Goal: Find contact information: Find contact information

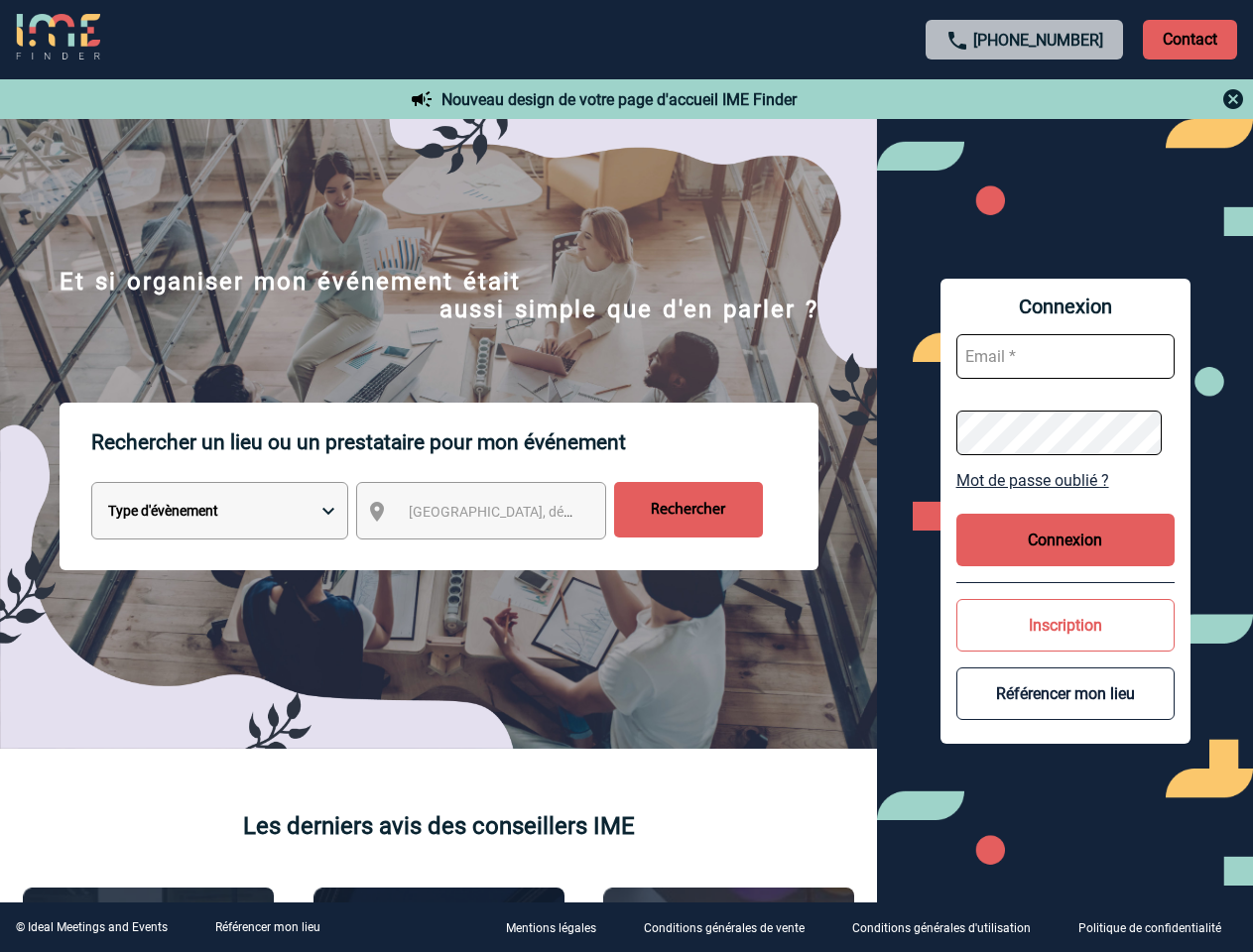
click at [626, 476] on p "Rechercher un lieu ou un prestataire pour mon événement" at bounding box center [455, 442] width 727 height 79
click at [1189, 39] on p "Contact" at bounding box center [1189, 40] width 94 height 40
click at [1024, 99] on div at bounding box center [1025, 99] width 441 height 24
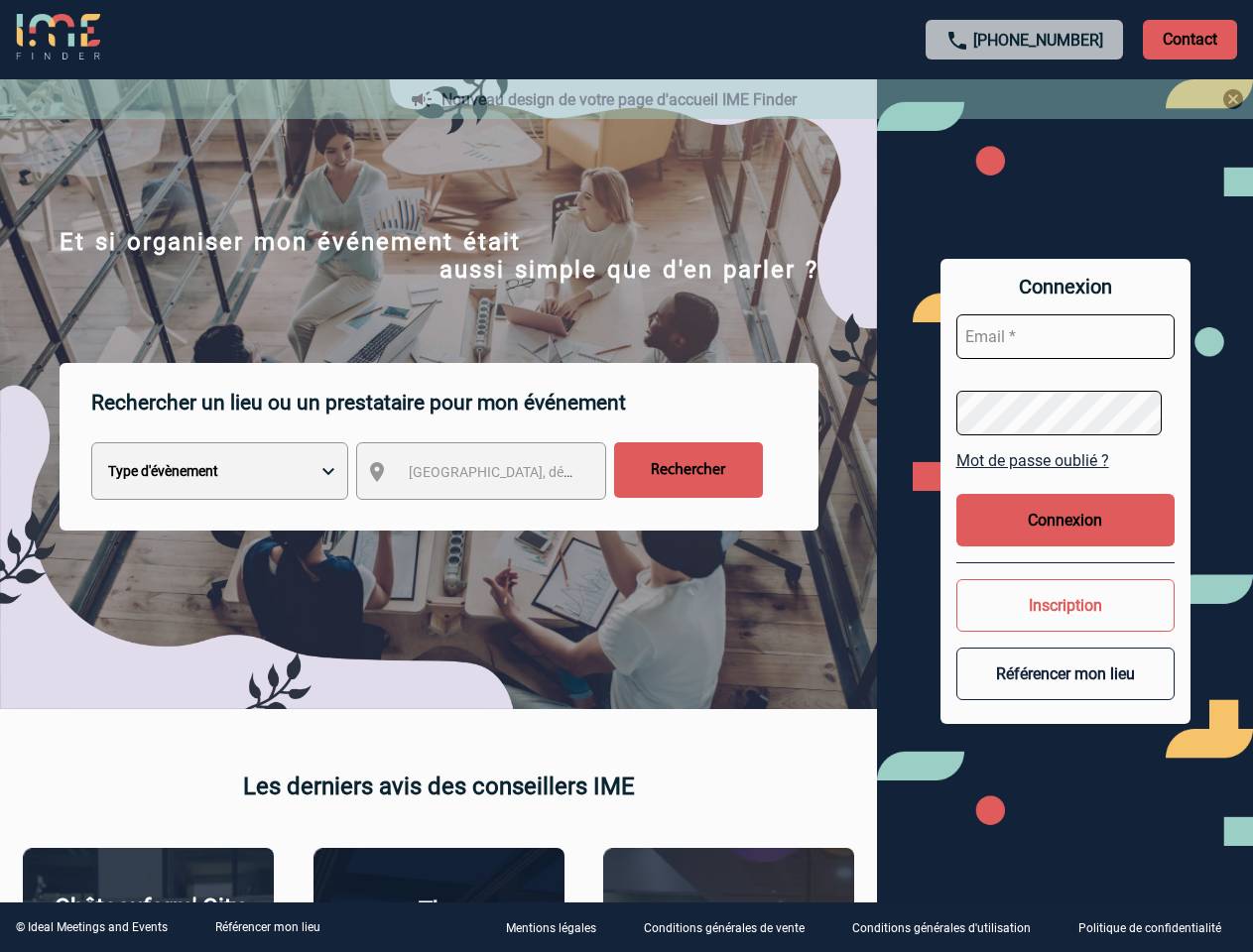
click at [499, 515] on div at bounding box center [626, 476] width 1253 height 952
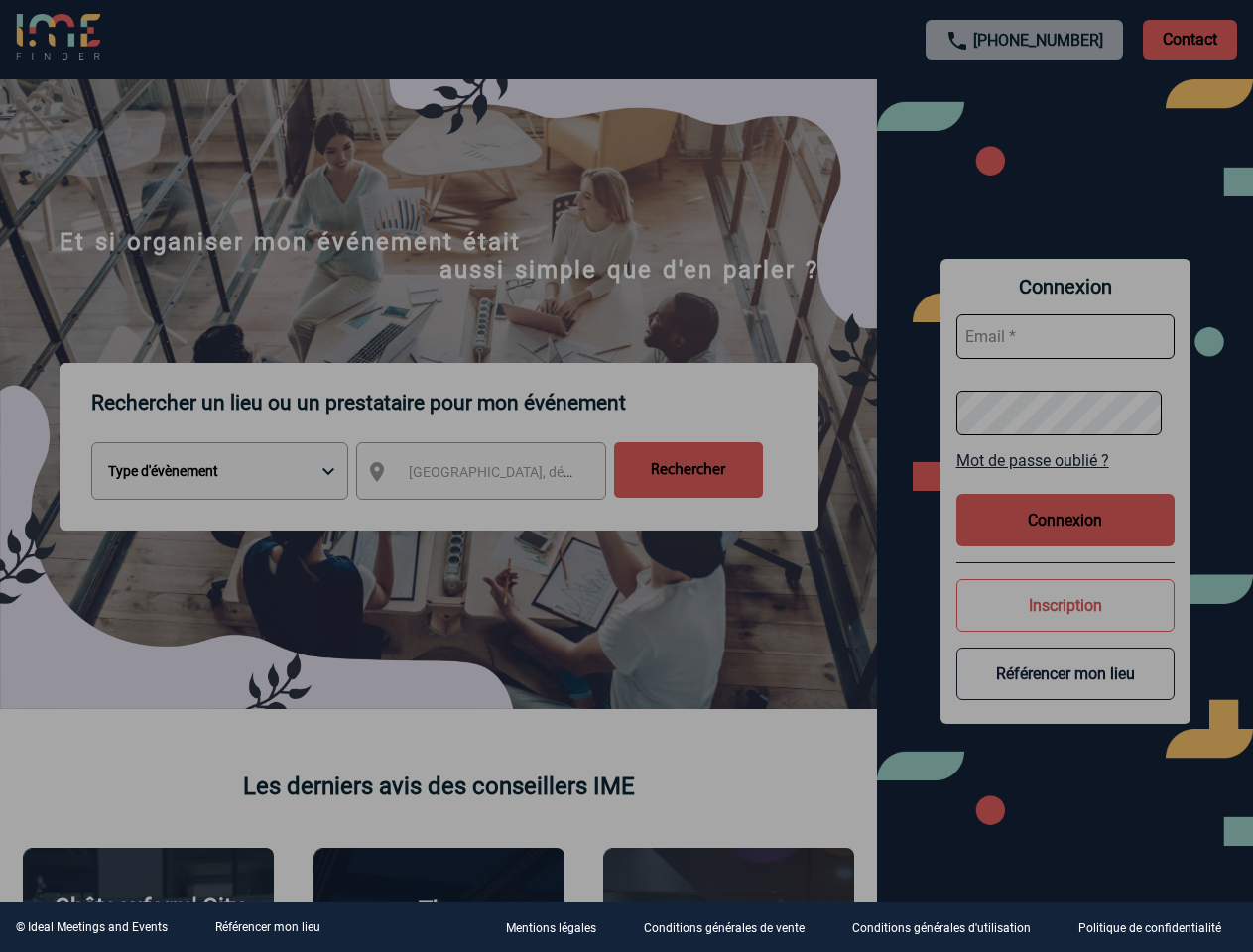
click at [1065, 480] on div at bounding box center [626, 476] width 1253 height 952
click at [1065, 540] on div at bounding box center [626, 476] width 1253 height 952
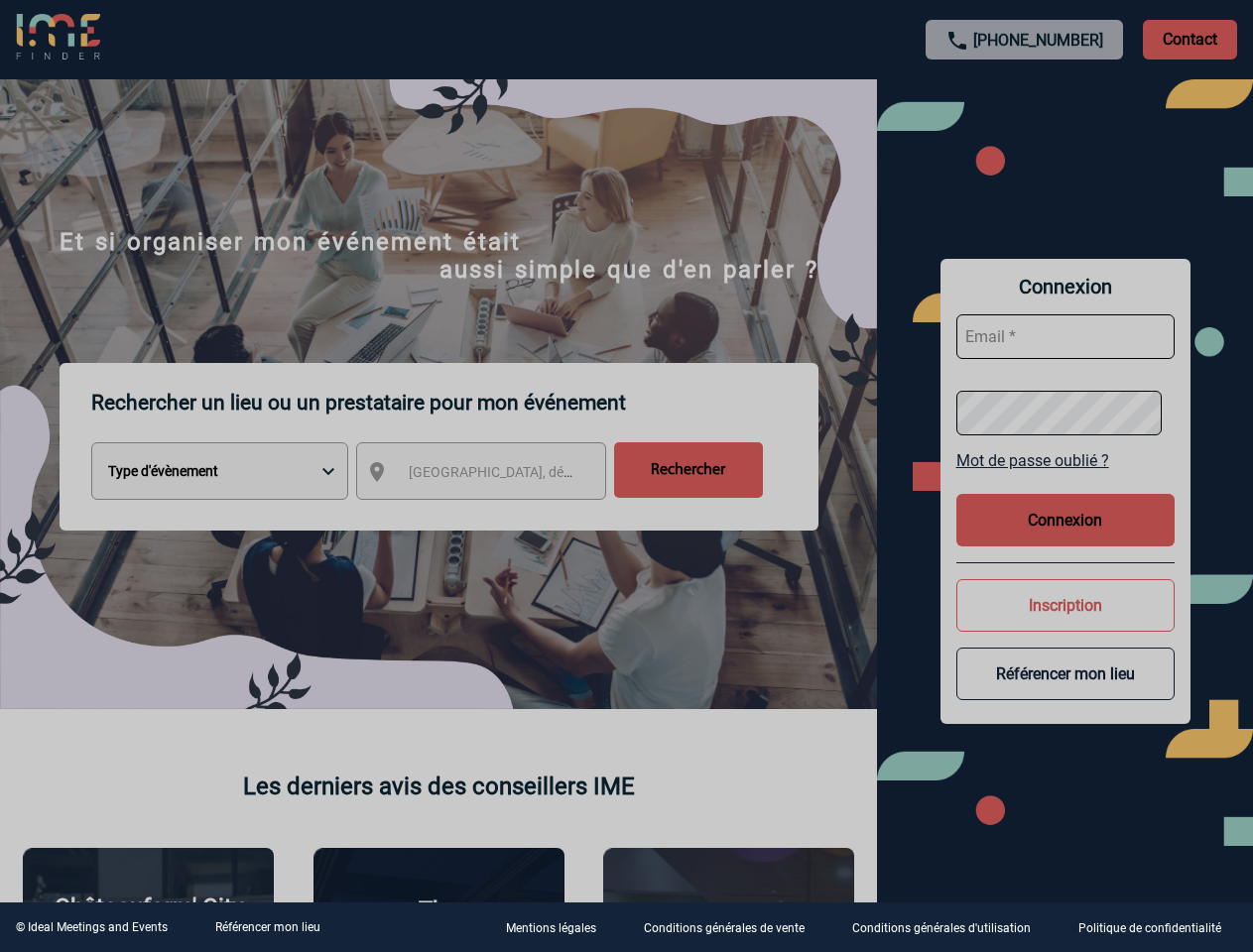
click at [1065, 625] on body "[PHONE_NUMBER] Contact Contact Nouveau design de votre page d'accueil IME Finde…" at bounding box center [626, 476] width 1253 height 952
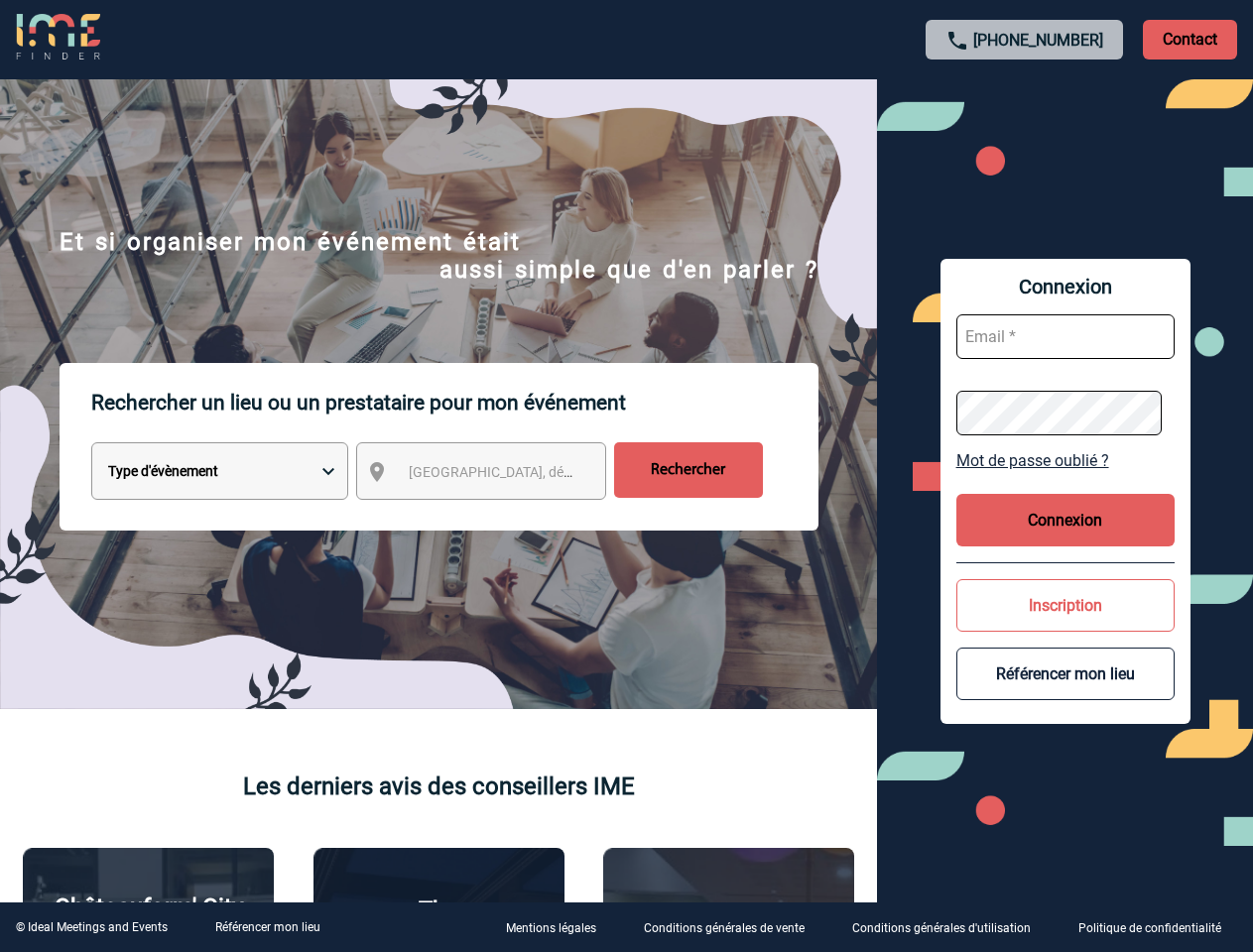
click at [1065, 694] on button "Référencer mon lieu" at bounding box center [1065, 674] width 219 height 53
click at [267, 927] on link "Référencer mon lieu" at bounding box center [268, 927] width 105 height 14
